Goal: Task Accomplishment & Management: Manage account settings

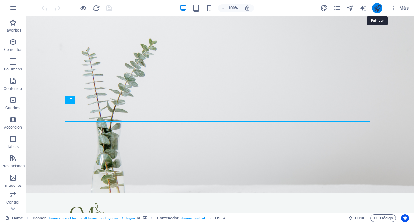
click at [375, 5] on icon "publish" at bounding box center [376, 8] width 7 height 7
click at [379, 8] on icon "publish" at bounding box center [376, 8] width 7 height 7
click at [110, 8] on div at bounding box center [76, 8] width 72 height 10
click at [16, 8] on icon "button" at bounding box center [13, 8] width 8 height 8
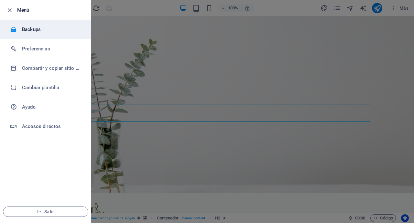
click at [48, 33] on li "Backups" at bounding box center [45, 29] width 90 height 19
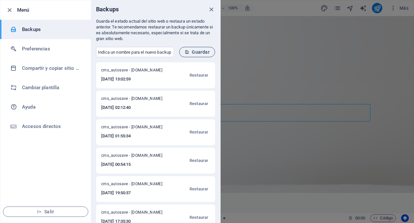
click at [190, 55] on button "Guardar" at bounding box center [197, 52] width 36 height 10
click at [159, 52] on input "text" at bounding box center [135, 52] width 78 height 10
click at [118, 53] on input "gmassage5.10.2025" at bounding box center [135, 52] width 78 height 10
type input "gmassage 5.10.2025"
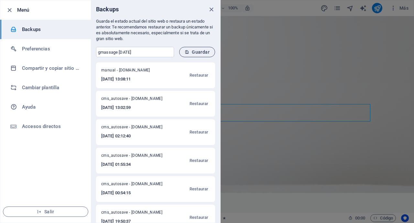
click at [203, 53] on span "Guardar" at bounding box center [196, 51] width 25 height 5
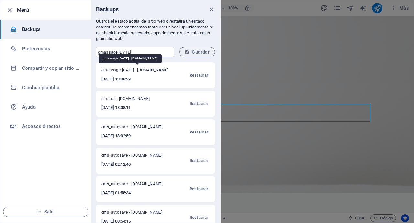
click at [121, 71] on span "gmassage 5.10.2025 - guillermomassage.com" at bounding box center [136, 72] width 70 height 8
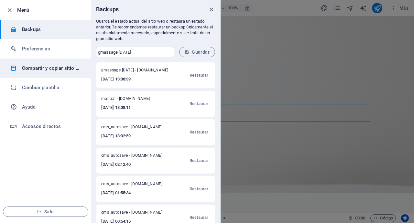
click at [58, 68] on h6 "Compartir y copiar sitio web" at bounding box center [52, 68] width 60 height 8
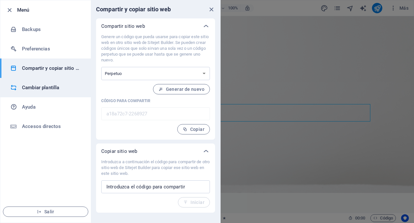
click at [54, 89] on h6 "Cambiar plantilla" at bounding box center [52, 88] width 60 height 8
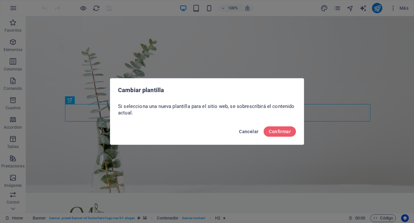
click at [241, 132] on span "Cancelar" at bounding box center [248, 131] width 19 height 5
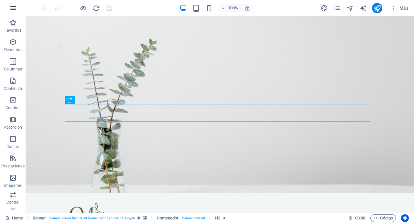
click at [14, 9] on icon "button" at bounding box center [13, 8] width 8 height 8
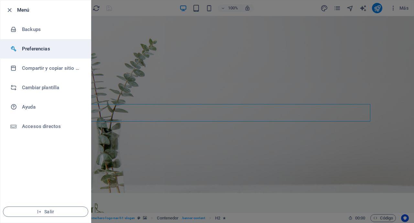
click at [34, 52] on h6 "Preferencias" at bounding box center [52, 49] width 60 height 8
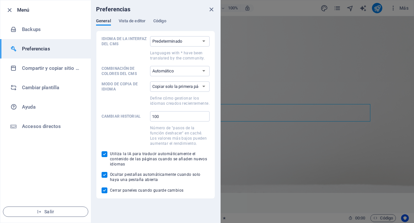
click at [32, 41] on li "Preferencias" at bounding box center [45, 48] width 90 height 19
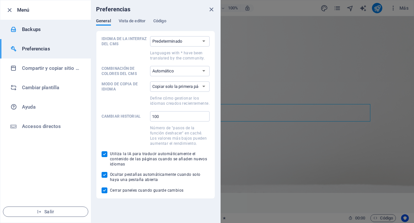
click at [31, 30] on h6 "Backups" at bounding box center [52, 30] width 60 height 8
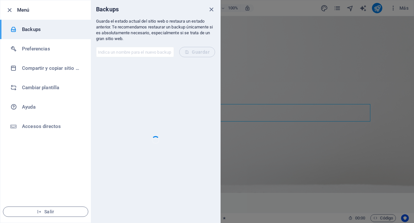
click at [31, 30] on h6 "Backups" at bounding box center [52, 30] width 60 height 8
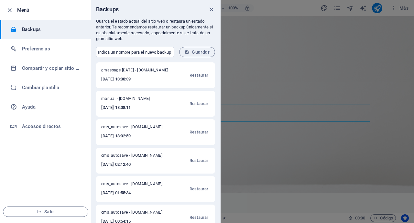
click at [292, 63] on div at bounding box center [207, 111] width 414 height 223
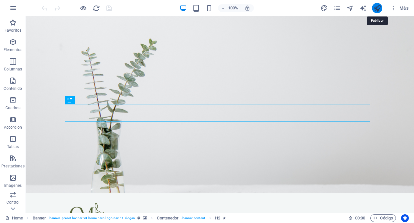
click at [375, 7] on icon "publish" at bounding box center [376, 8] width 7 height 7
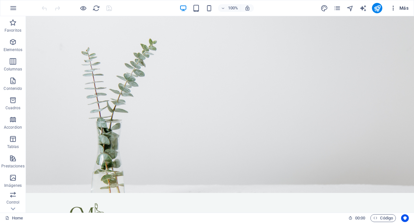
click at [391, 4] on button "Más" at bounding box center [399, 8] width 24 height 10
